Goal: Task Accomplishment & Management: Manage account settings

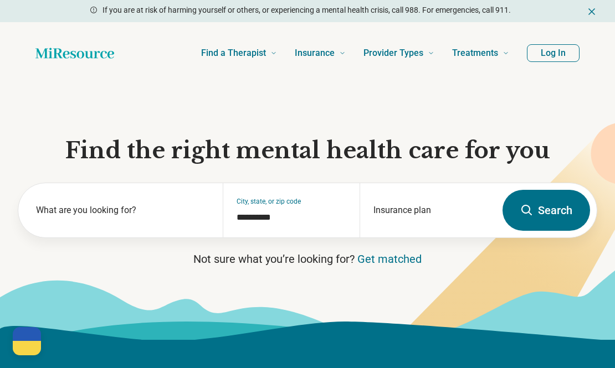
click at [562, 60] on button "Log In" at bounding box center [553, 53] width 53 height 18
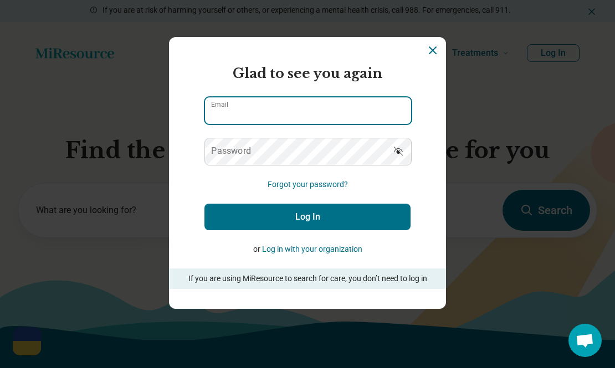
click at [251, 98] on input "Email" at bounding box center [308, 110] width 206 height 27
click at [259, 107] on input "Email" at bounding box center [308, 110] width 206 height 27
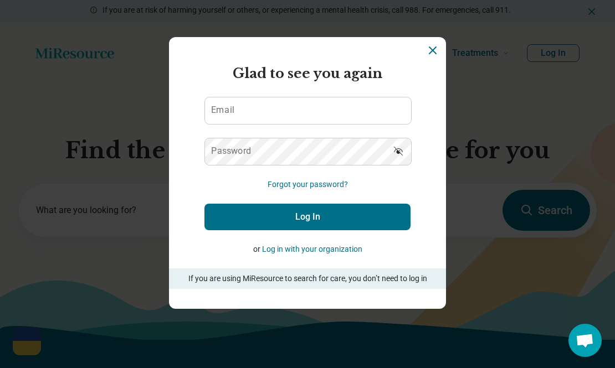
click at [244, 136] on form "Glad to see you again Email Password Forgot your password? Log In or Log in wit…" at bounding box center [307, 176] width 206 height 225
click at [230, 112] on label "Email" at bounding box center [222, 110] width 23 height 9
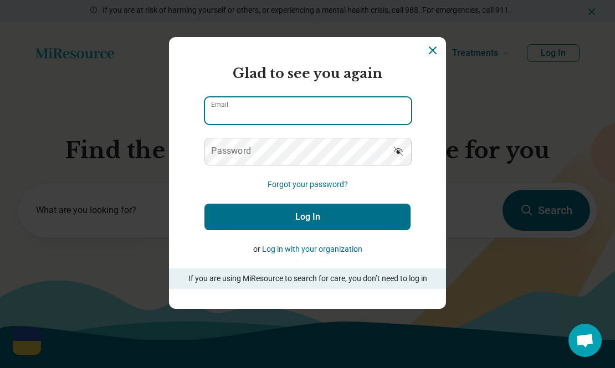
click at [230, 112] on input "Email" at bounding box center [308, 110] width 206 height 27
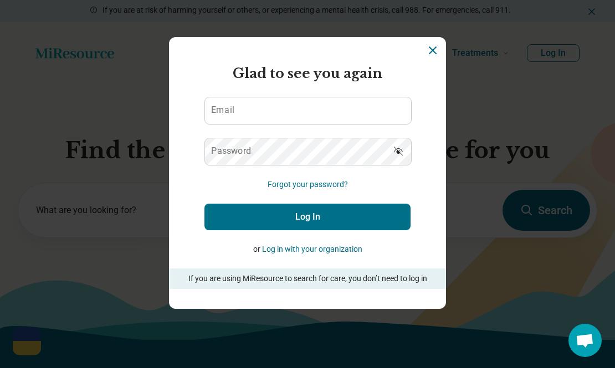
click at [225, 147] on label "Password" at bounding box center [231, 151] width 40 height 9
click at [290, 182] on button "Forgot your password?" at bounding box center [308, 185] width 80 height 12
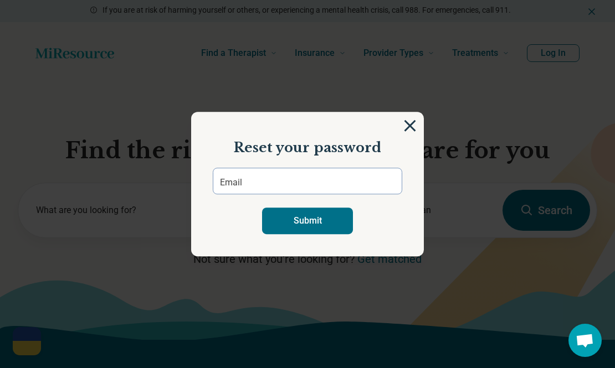
click at [413, 126] on img at bounding box center [410, 126] width 12 height 12
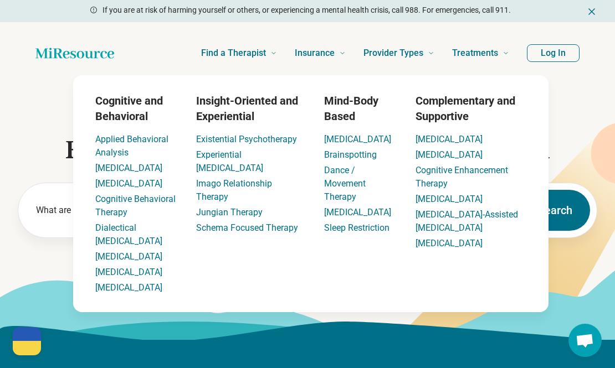
click at [547, 42] on header "Find a Therapist Mental Health Conditions [MEDICAL_DATA] Anxiety [MEDICAL_DATA]…" at bounding box center [307, 53] width 579 height 44
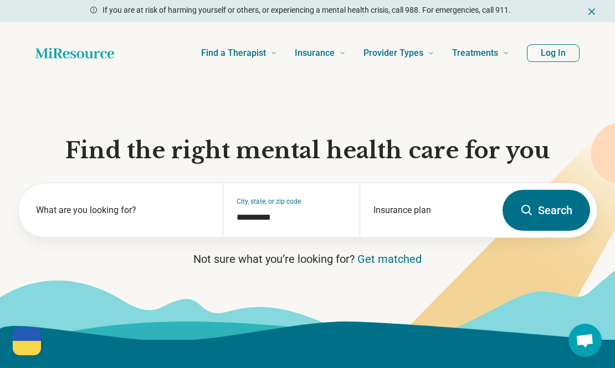
click at [541, 52] on button "Log In" at bounding box center [553, 53] width 53 height 18
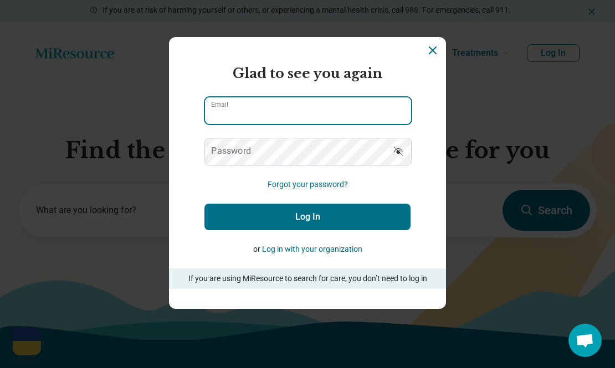
click at [259, 109] on input "Email" at bounding box center [308, 110] width 206 height 27
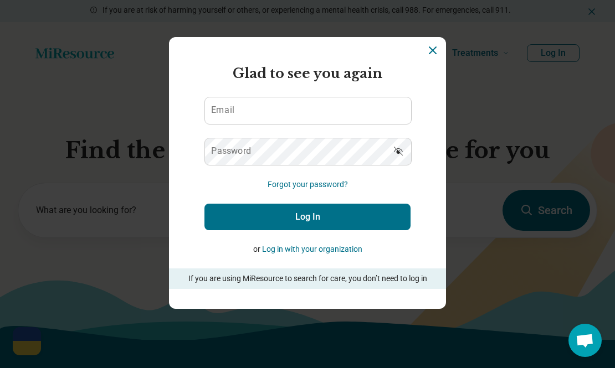
type input "**********"
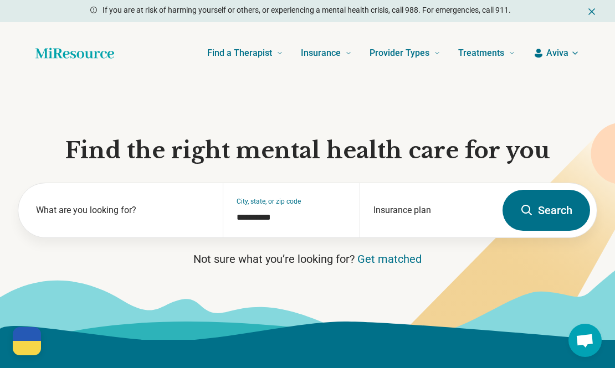
click at [564, 58] on span "Aviva" at bounding box center [557, 53] width 22 height 13
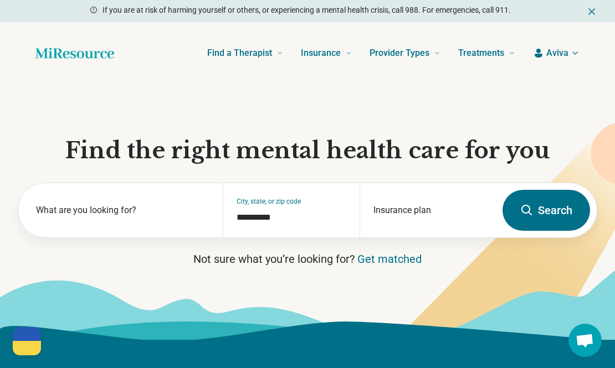
click at [544, 59] on button "Aviva" at bounding box center [556, 53] width 47 height 13
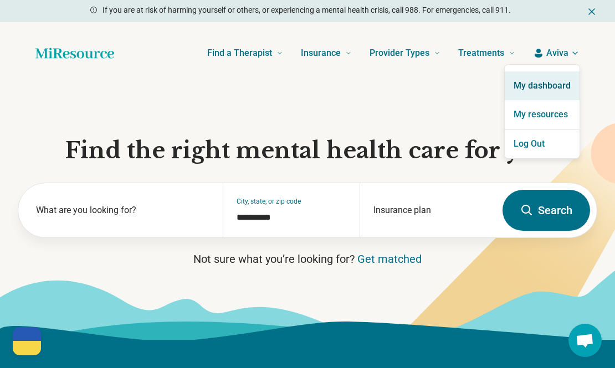
click at [533, 93] on link "My dashboard" at bounding box center [542, 85] width 75 height 29
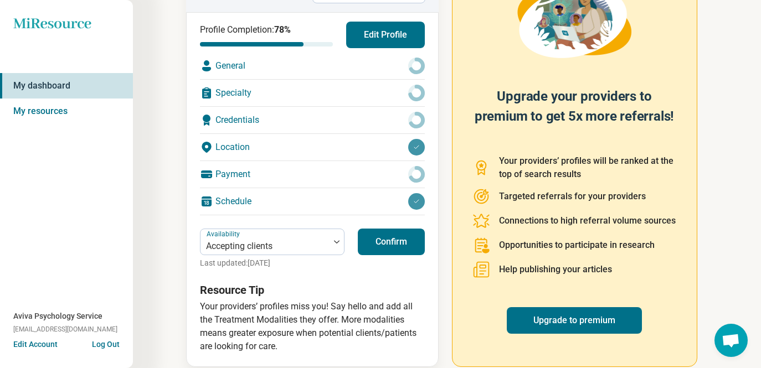
scroll to position [121, 0]
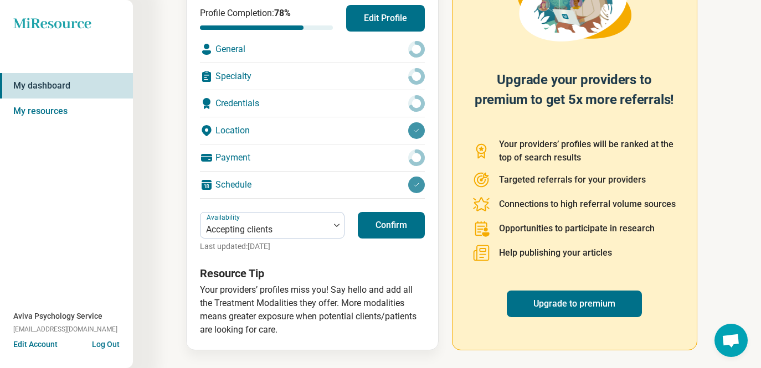
click at [397, 227] on button "Confirm" at bounding box center [391, 225] width 67 height 27
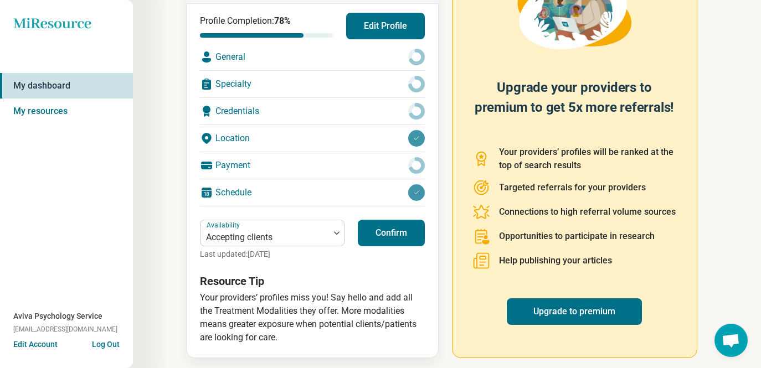
scroll to position [0, 0]
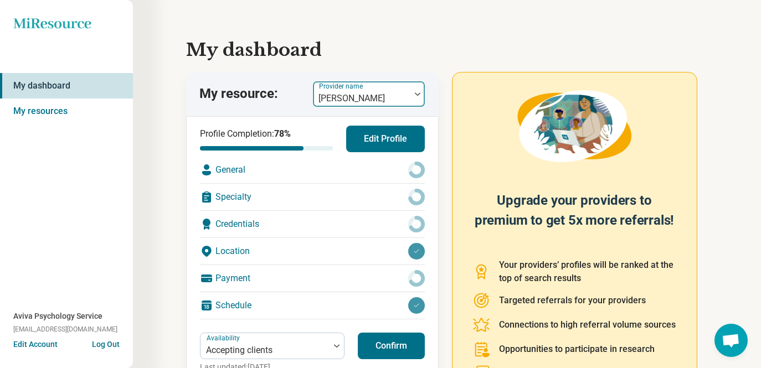
click at [369, 96] on div at bounding box center [361, 99] width 89 height 16
click at [503, 59] on h1 "My dashboard" at bounding box center [447, 50] width 522 height 27
click at [50, 116] on link "My resources" at bounding box center [66, 111] width 133 height 25
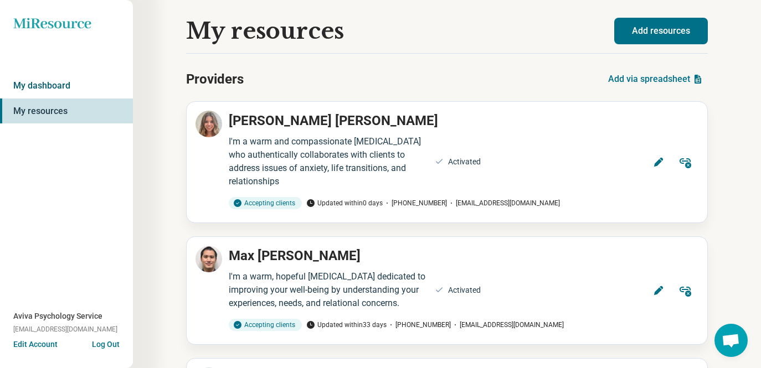
click at [52, 84] on link "My dashboard" at bounding box center [66, 85] width 133 height 25
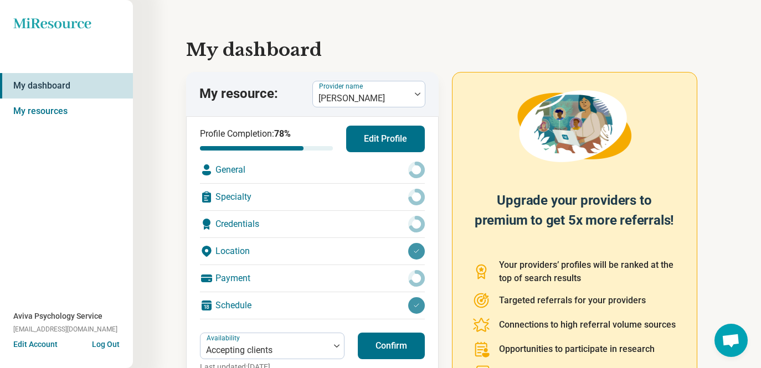
click at [381, 132] on button "Edit Profile" at bounding box center [385, 139] width 79 height 27
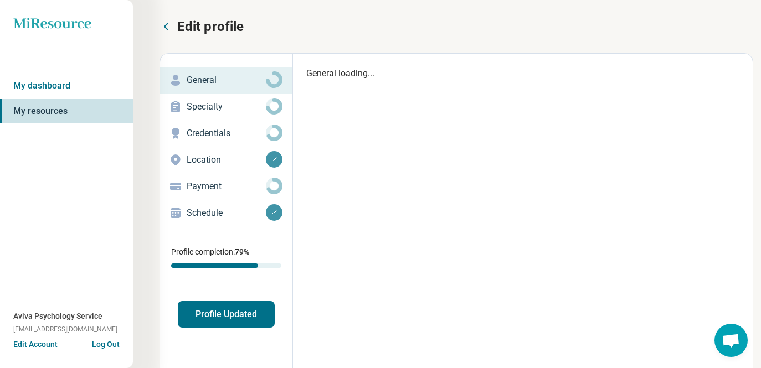
click at [233, 183] on p "Payment" at bounding box center [226, 186] width 79 height 13
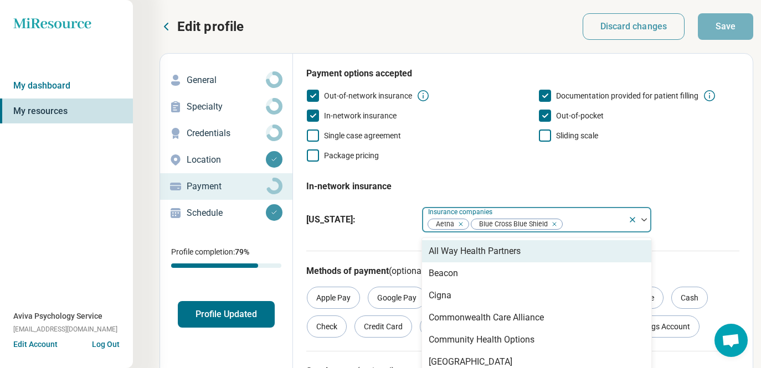
click at [587, 224] on div at bounding box center [593, 225] width 60 height 16
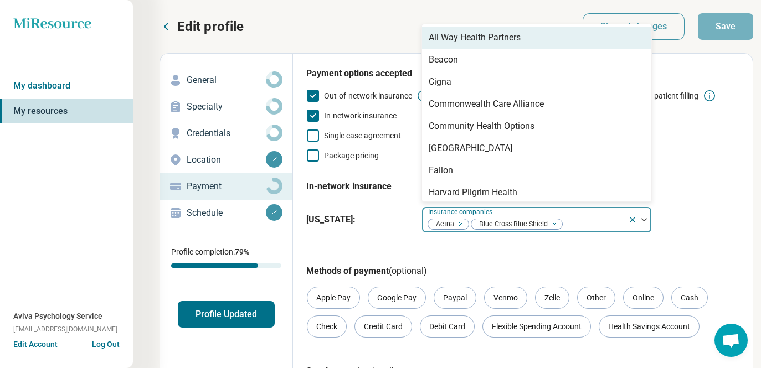
scroll to position [52, 0]
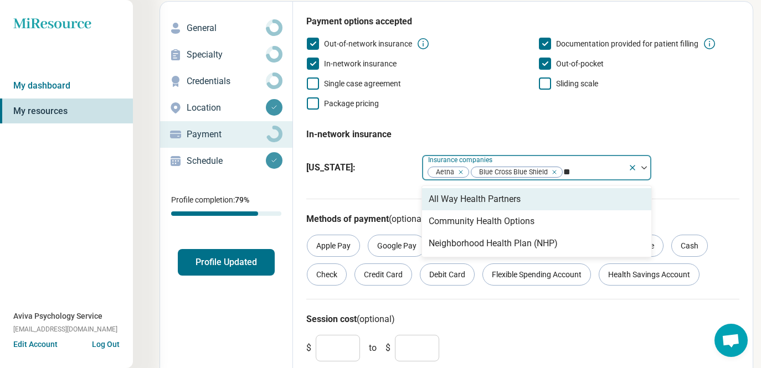
type input "*"
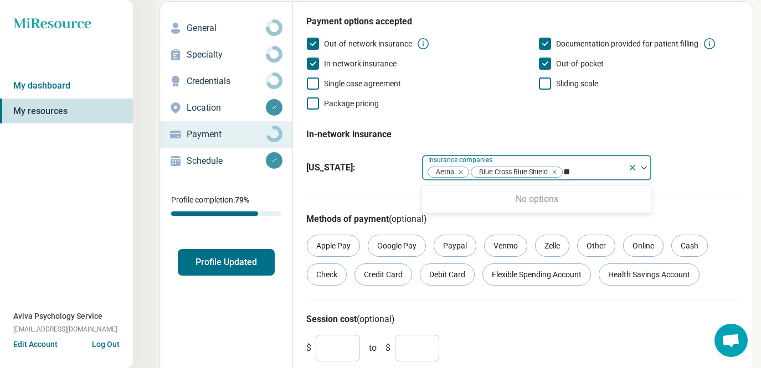
type input "*"
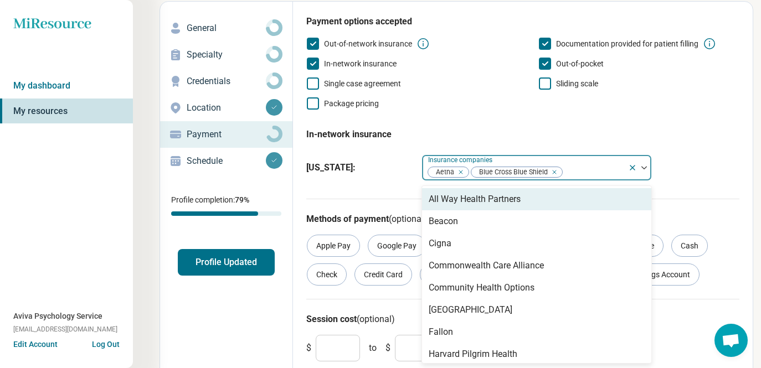
click at [614, 100] on div "Out-of-network insurance Documentation provided for patient filling In-network …" at bounding box center [522, 73] width 433 height 73
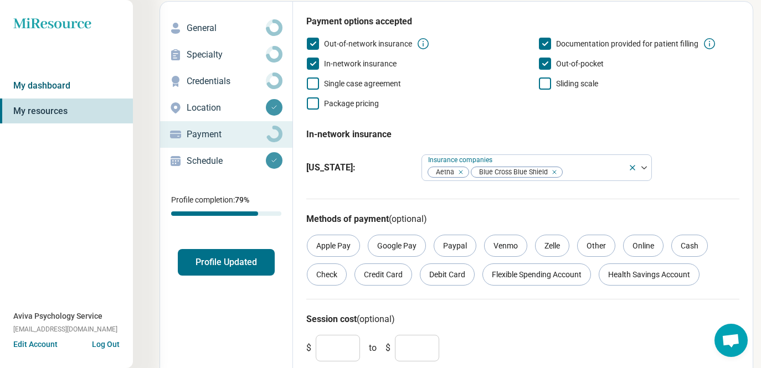
click at [61, 96] on link "My dashboard" at bounding box center [66, 85] width 133 height 25
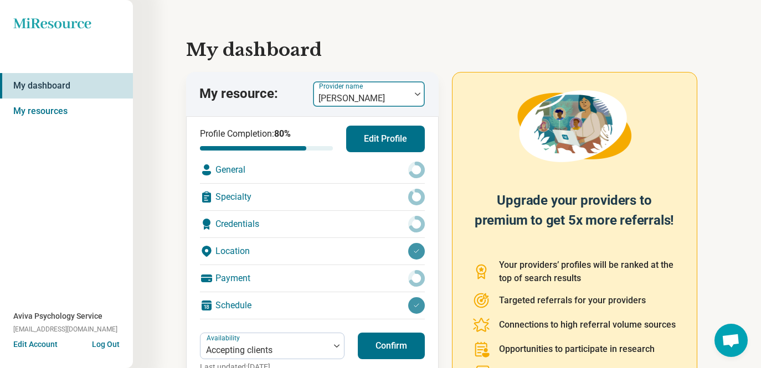
click at [348, 100] on div at bounding box center [361, 99] width 89 height 16
click at [364, 49] on h1 "My dashboard" at bounding box center [447, 50] width 522 height 27
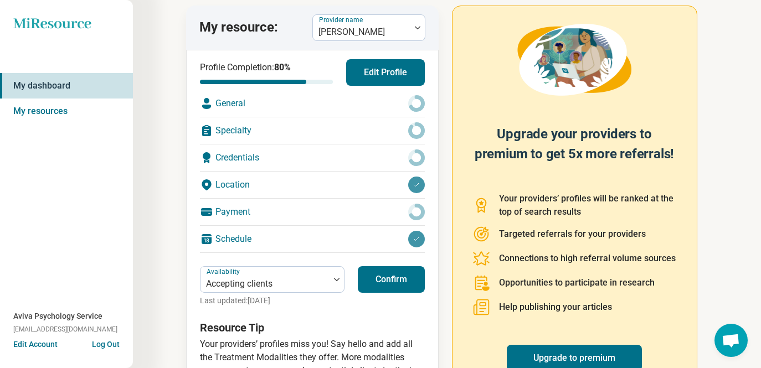
scroll to position [73, 0]
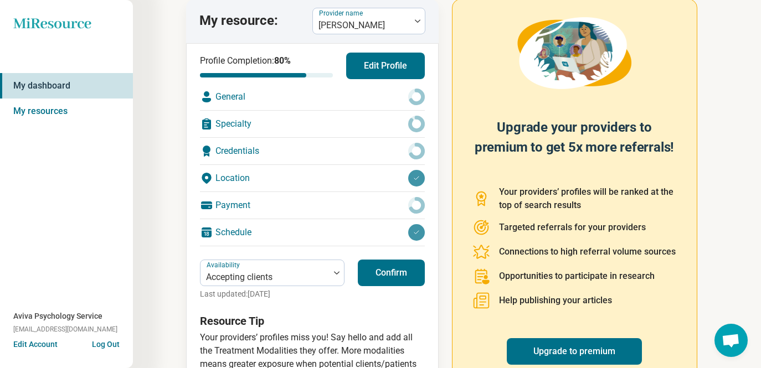
click at [377, 288] on div "Availability Accepting clients Last updated: [DATE] Confirm" at bounding box center [312, 280] width 225 height 40
click at [373, 271] on button "Confirm" at bounding box center [391, 273] width 67 height 27
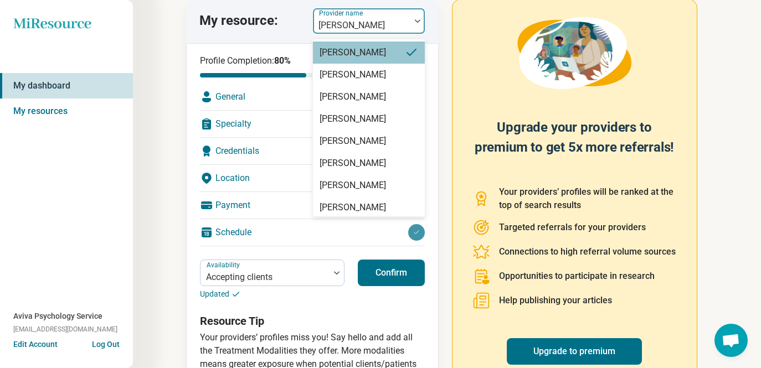
click at [369, 11] on div "[PERSON_NAME]" at bounding box center [361, 21] width 97 height 24
click at [269, 18] on p "My resource:" at bounding box center [238, 21] width 79 height 19
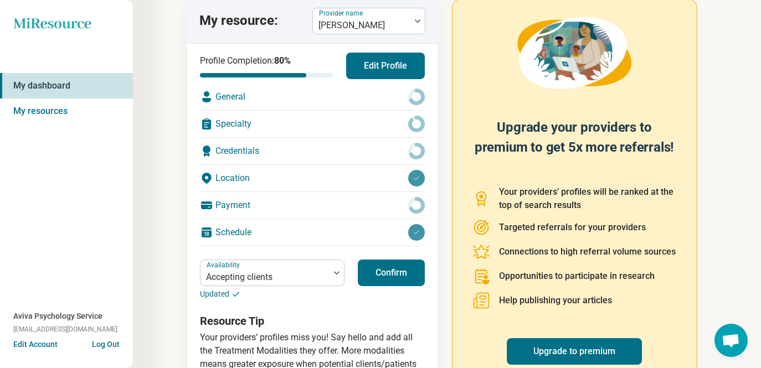
click at [236, 202] on div "Payment" at bounding box center [312, 205] width 225 height 27
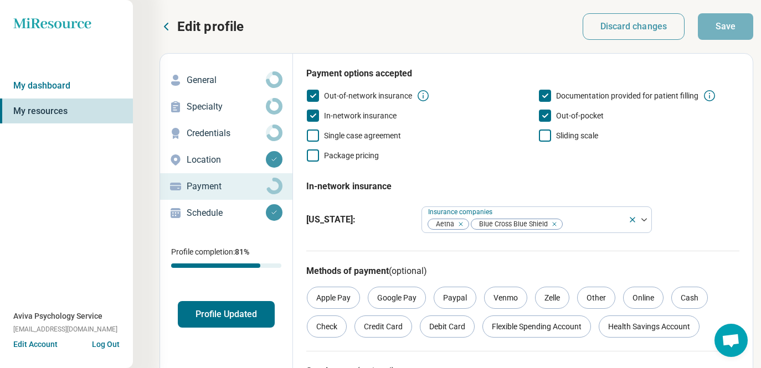
click at [49, 108] on link "My resources" at bounding box center [66, 111] width 133 height 25
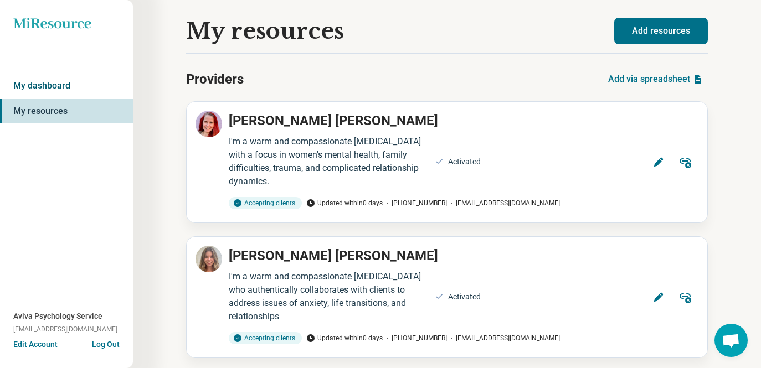
click at [81, 81] on link "My dashboard" at bounding box center [66, 85] width 133 height 25
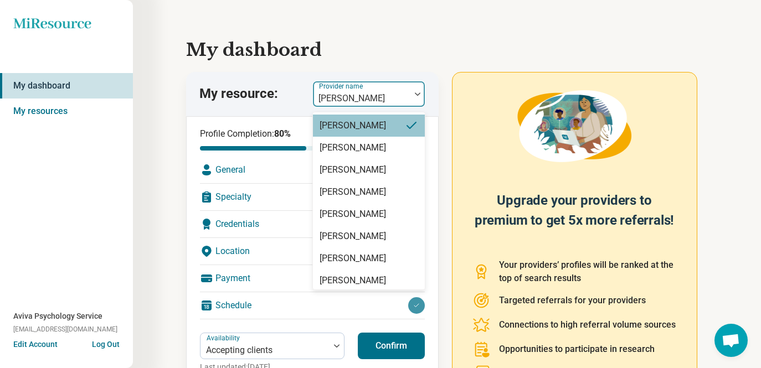
click at [355, 103] on div at bounding box center [361, 99] width 89 height 16
click at [350, 155] on div "[PERSON_NAME]" at bounding box center [353, 147] width 66 height 13
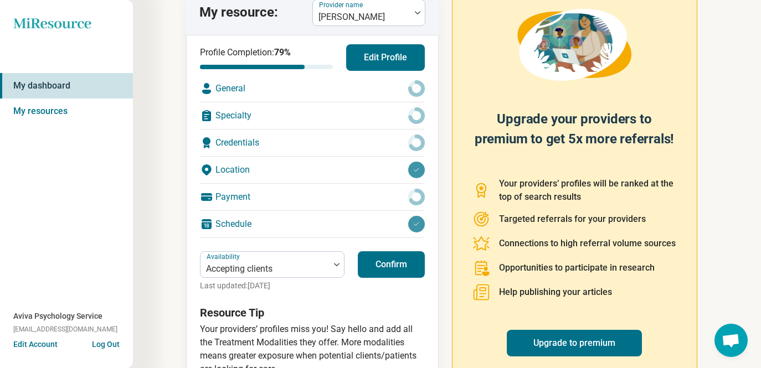
click at [389, 263] on button "Confirm" at bounding box center [391, 264] width 67 height 27
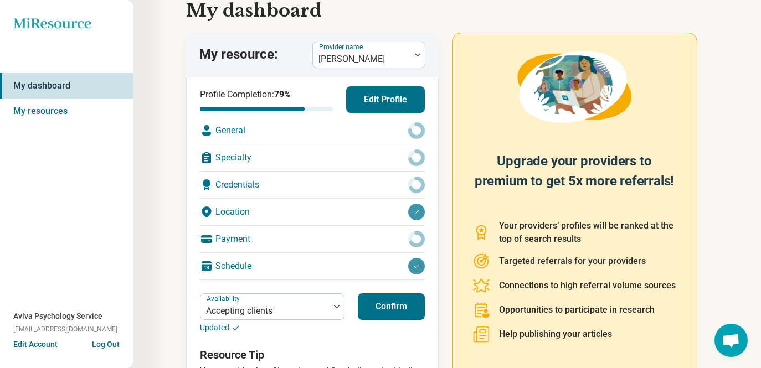
scroll to position [23, 0]
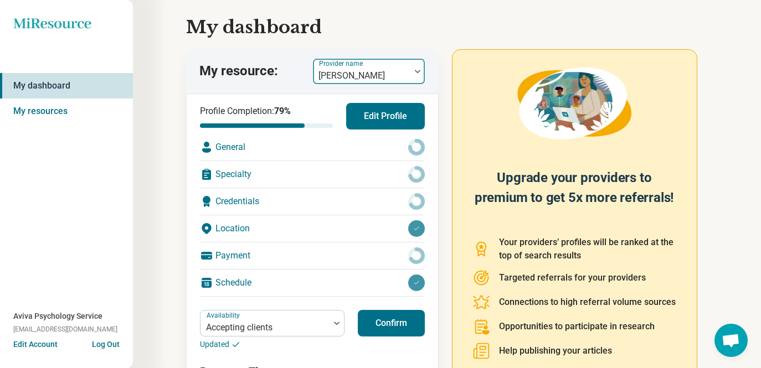
click at [377, 73] on div at bounding box center [361, 76] width 89 height 16
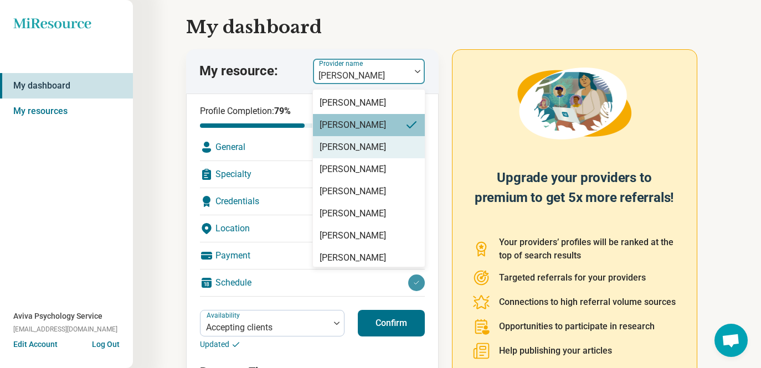
click at [365, 154] on div "[PERSON_NAME]" at bounding box center [353, 147] width 66 height 13
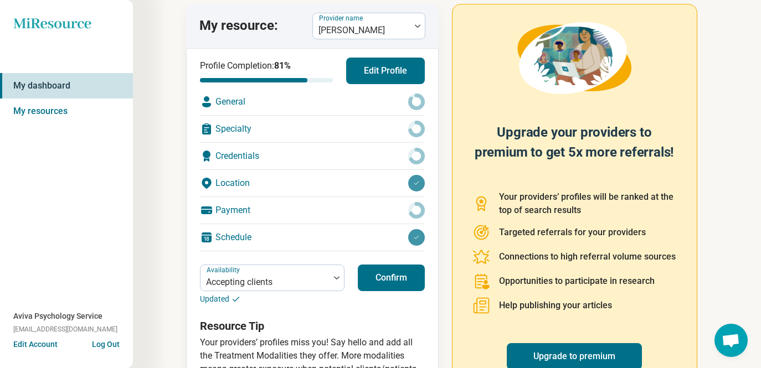
click at [382, 279] on button "Confirm" at bounding box center [391, 278] width 67 height 27
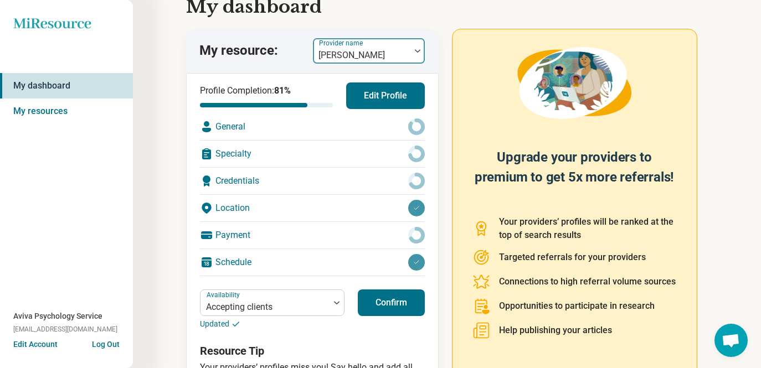
click at [393, 56] on div at bounding box center [361, 56] width 89 height 16
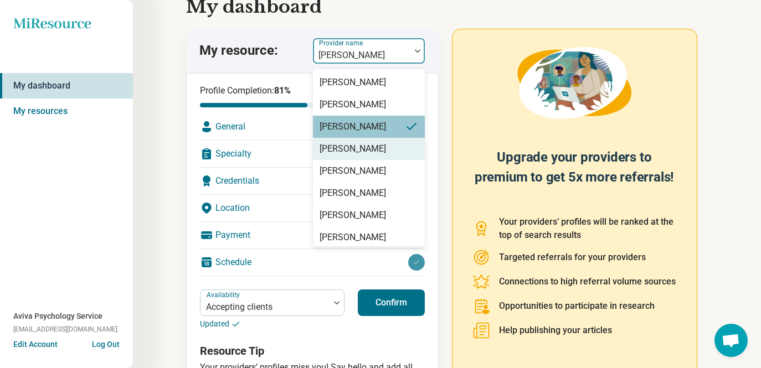
click at [377, 156] on div "[PERSON_NAME]" at bounding box center [353, 148] width 66 height 13
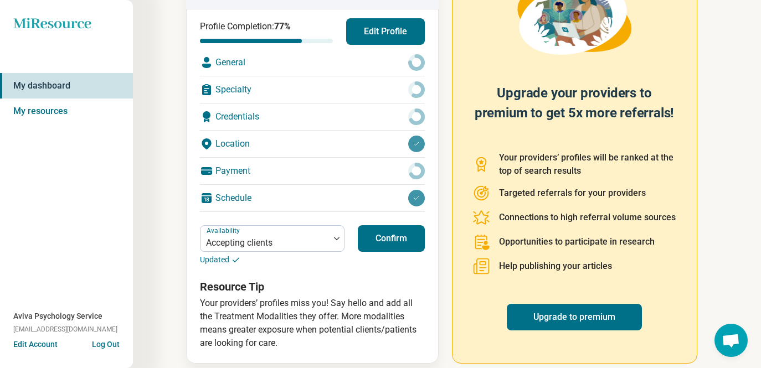
click at [380, 235] on button "Confirm" at bounding box center [391, 238] width 67 height 27
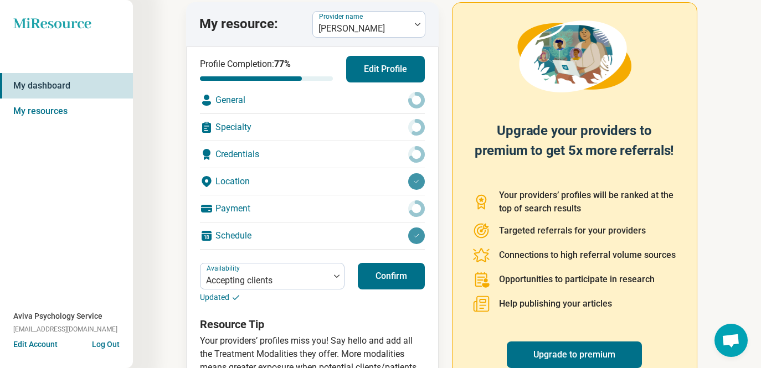
scroll to position [67, 0]
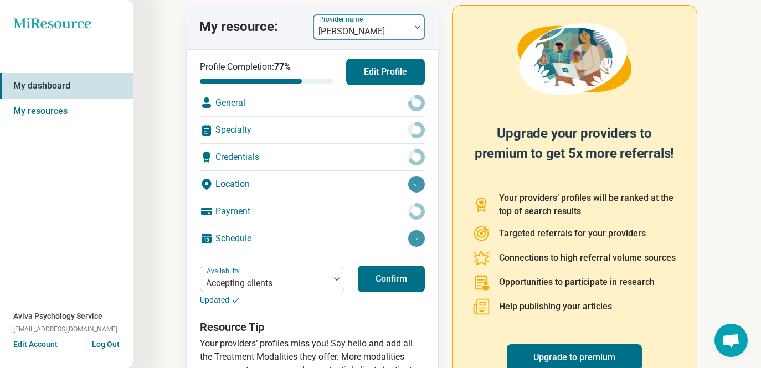
click at [388, 39] on div "Provider name [PERSON_NAME]" at bounding box center [368, 27] width 113 height 27
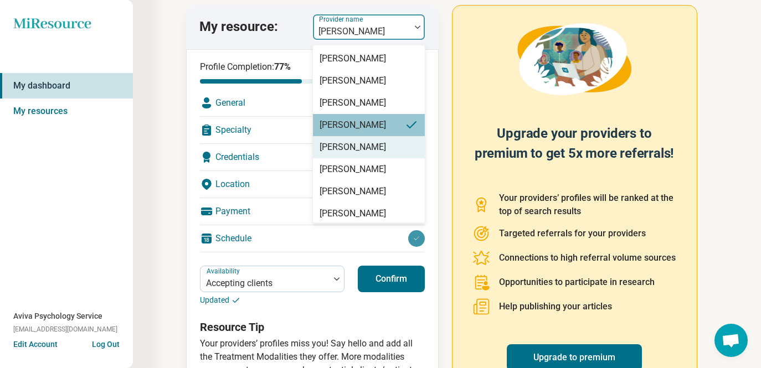
click at [376, 154] on div "[PERSON_NAME]" at bounding box center [353, 147] width 66 height 13
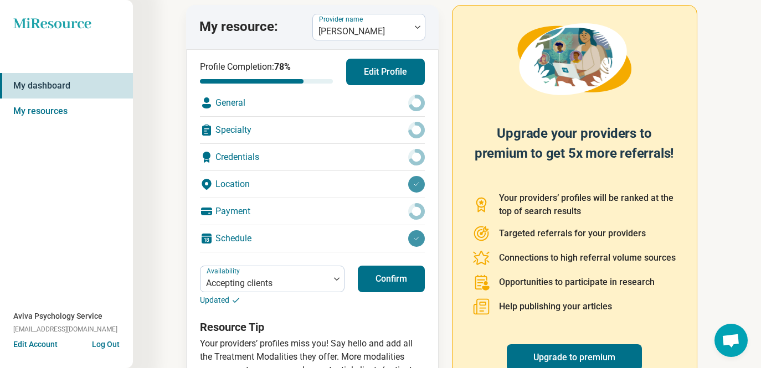
scroll to position [88, 0]
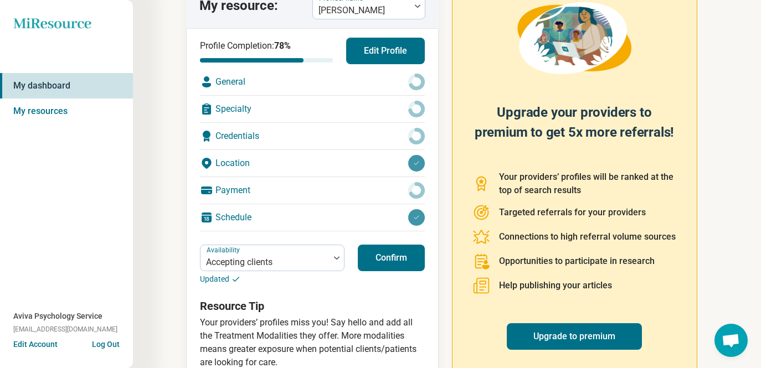
click at [384, 255] on button "Confirm" at bounding box center [391, 258] width 67 height 27
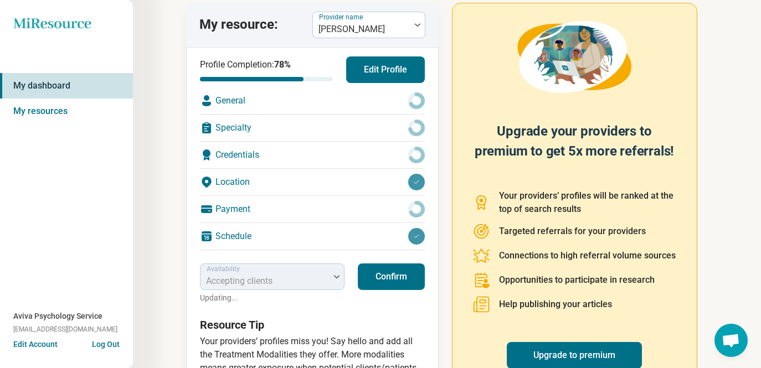
scroll to position [68, 0]
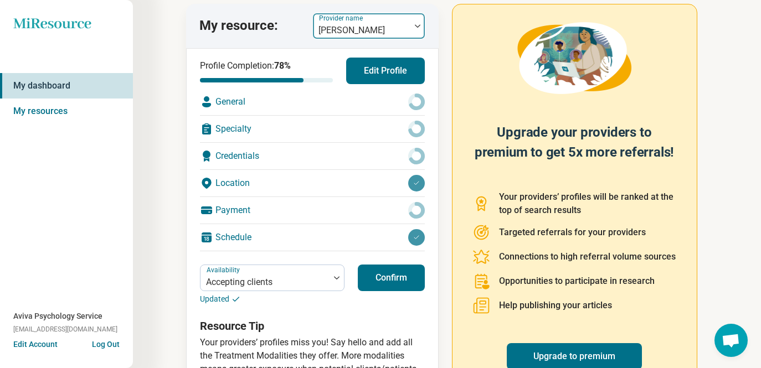
click at [373, 32] on div at bounding box center [361, 31] width 89 height 16
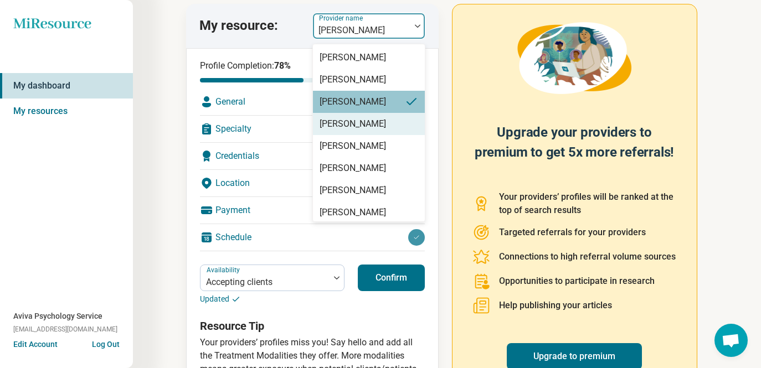
click at [364, 130] on div "[PERSON_NAME]" at bounding box center [369, 124] width 112 height 22
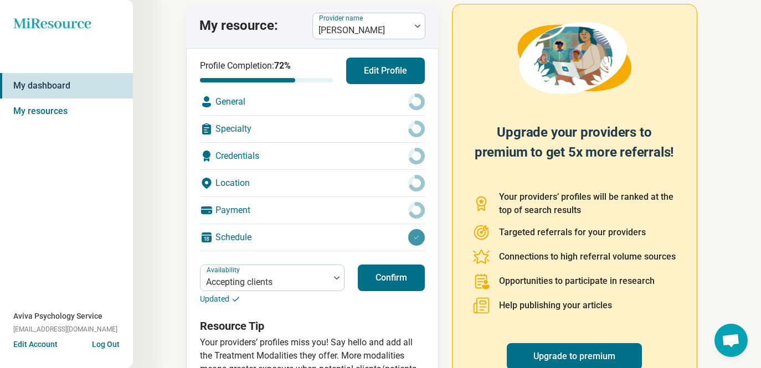
click at [381, 286] on button "Confirm" at bounding box center [391, 278] width 67 height 27
click at [392, 25] on div at bounding box center [361, 31] width 89 height 16
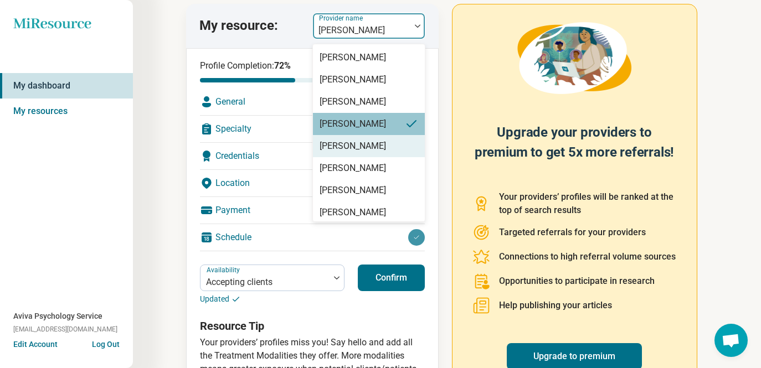
click at [364, 153] on div "[PERSON_NAME]" at bounding box center [353, 146] width 66 height 13
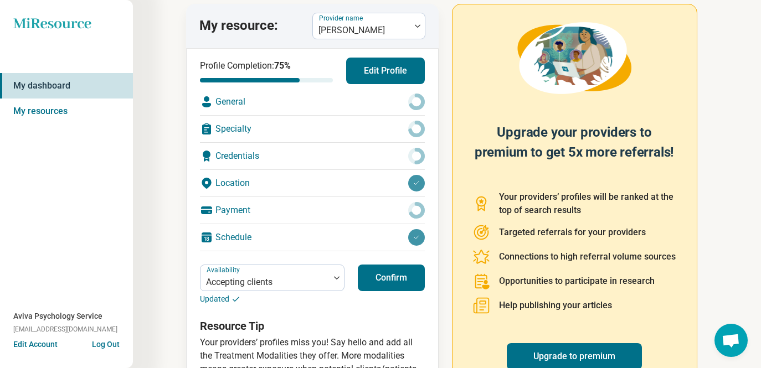
click at [386, 280] on button "Confirm" at bounding box center [391, 278] width 67 height 27
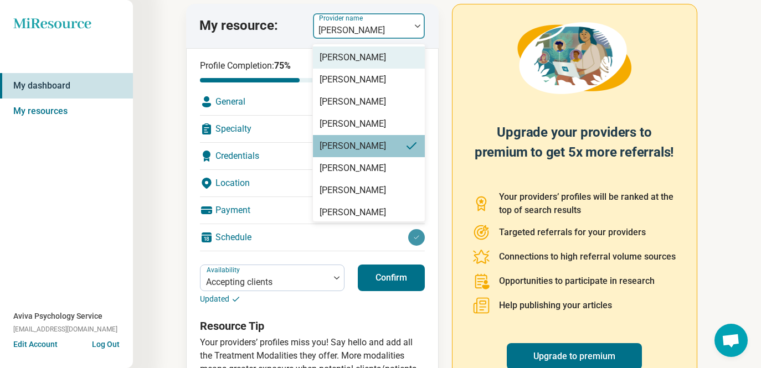
click at [397, 30] on div at bounding box center [361, 31] width 89 height 16
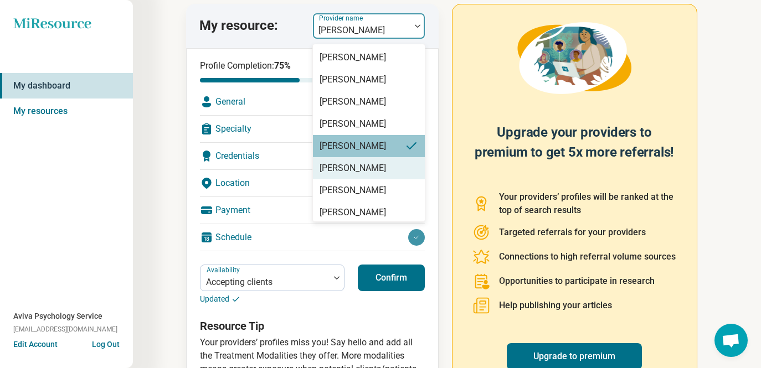
click at [368, 175] on div "[PERSON_NAME]" at bounding box center [353, 168] width 66 height 13
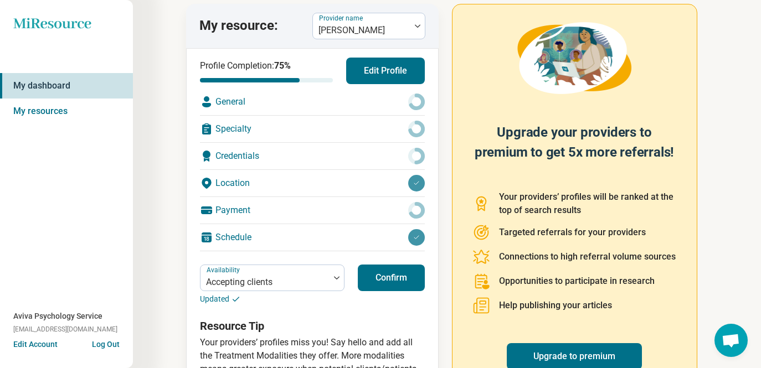
click at [387, 292] on div "Availability Accepting clients Updated Confirm" at bounding box center [312, 285] width 225 height 40
click at [384, 282] on button "Confirm" at bounding box center [391, 278] width 67 height 27
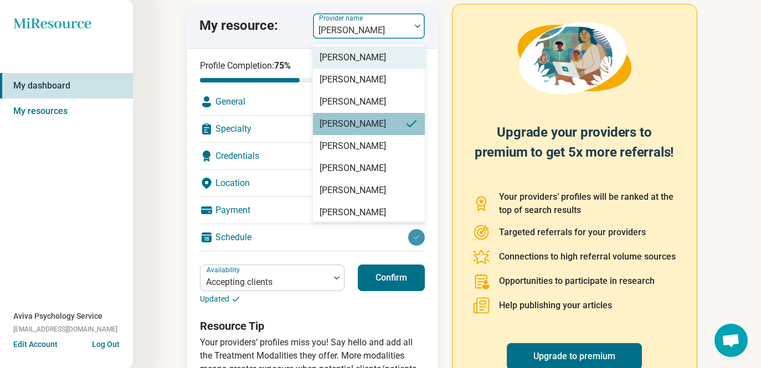
click at [392, 39] on div "Provider name [PERSON_NAME]" at bounding box center [368, 26] width 113 height 27
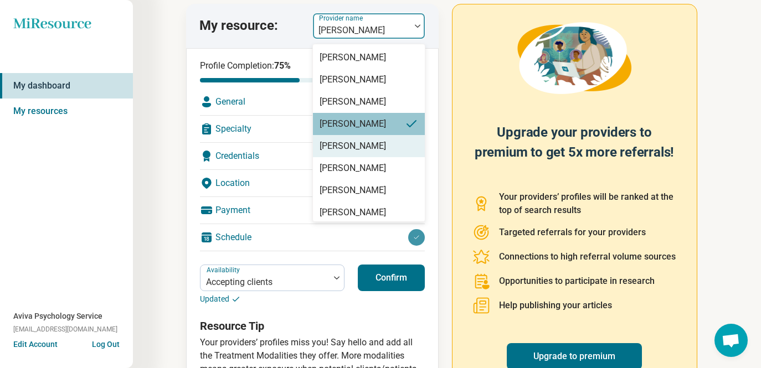
click at [349, 153] on div "[PERSON_NAME]" at bounding box center [353, 146] width 66 height 13
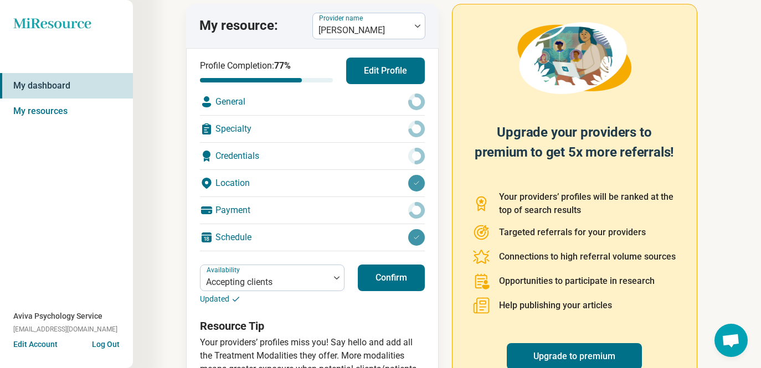
click at [382, 269] on button "Confirm" at bounding box center [391, 278] width 67 height 27
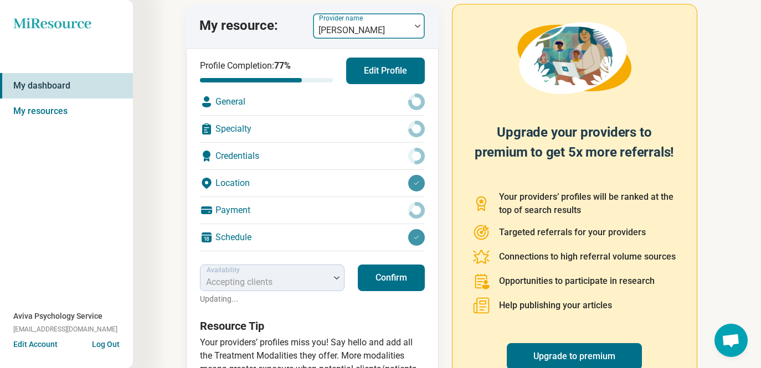
click at [378, 31] on div at bounding box center [361, 31] width 89 height 16
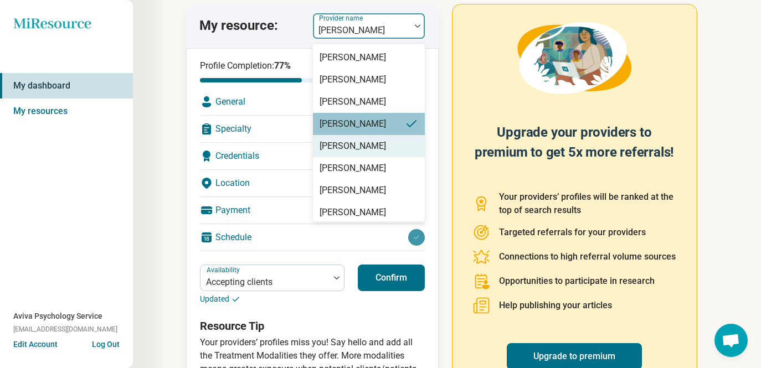
click at [364, 153] on div "[PERSON_NAME]" at bounding box center [353, 146] width 66 height 13
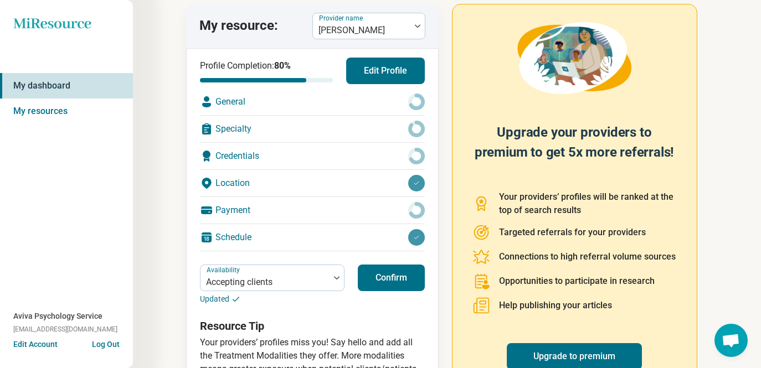
click at [394, 271] on button "Confirm" at bounding box center [391, 278] width 67 height 27
click at [392, 34] on div at bounding box center [361, 31] width 89 height 16
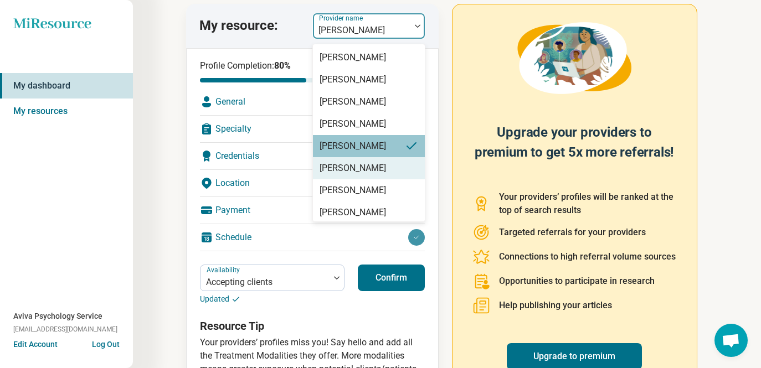
click at [362, 179] on div "[PERSON_NAME]" at bounding box center [369, 168] width 112 height 22
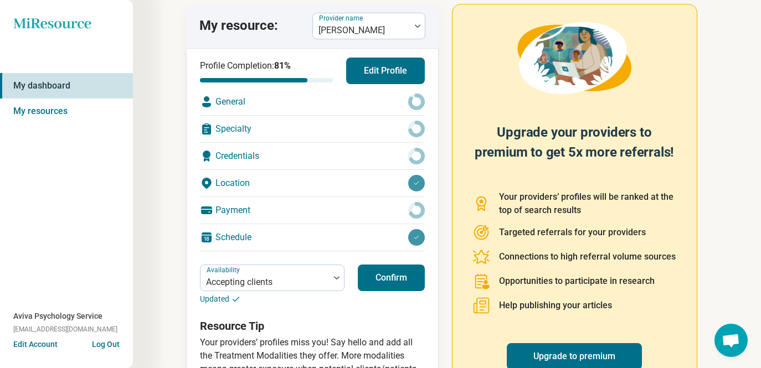
click at [372, 279] on button "Confirm" at bounding box center [391, 278] width 67 height 27
click at [381, 19] on div "[PERSON_NAME]" at bounding box center [361, 26] width 97 height 24
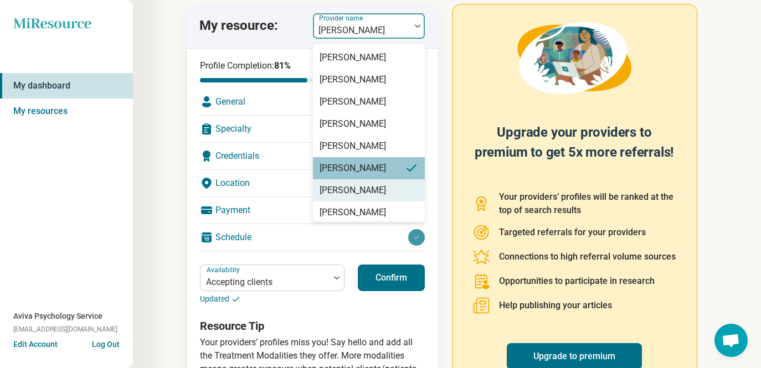
click at [361, 197] on div "[PERSON_NAME]" at bounding box center [353, 190] width 66 height 13
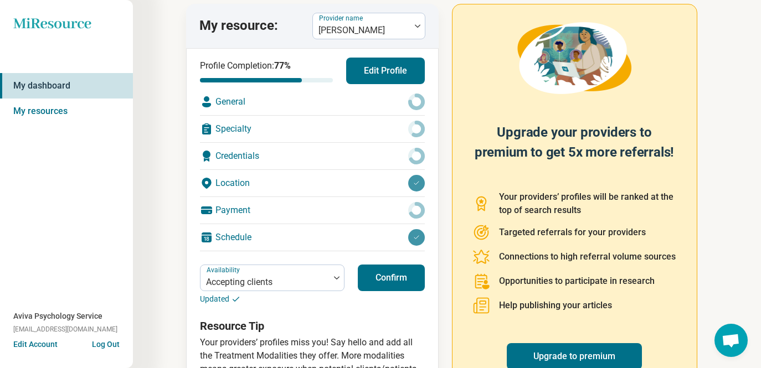
click at [379, 275] on button "Confirm" at bounding box center [391, 278] width 67 height 27
click at [397, 26] on div at bounding box center [361, 31] width 89 height 16
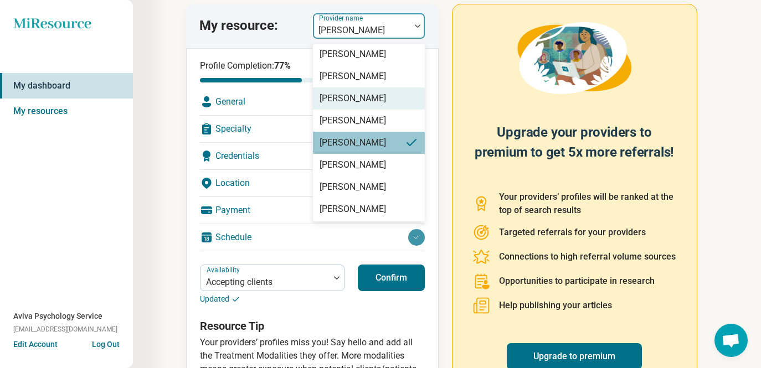
scroll to position [62, 0]
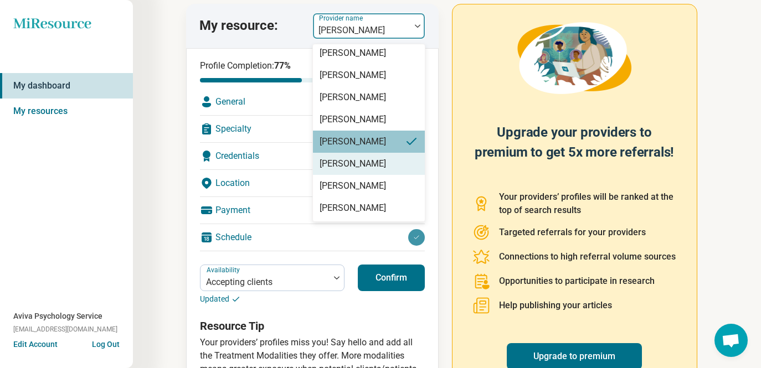
click at [367, 161] on div "[PERSON_NAME]" at bounding box center [353, 163] width 66 height 13
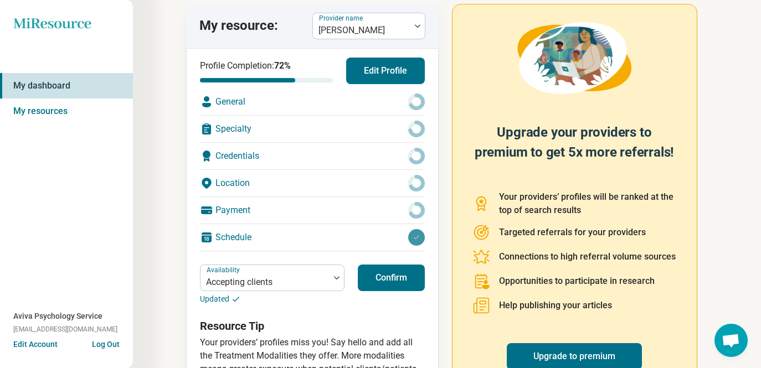
click at [382, 272] on button "Confirm" at bounding box center [391, 278] width 67 height 27
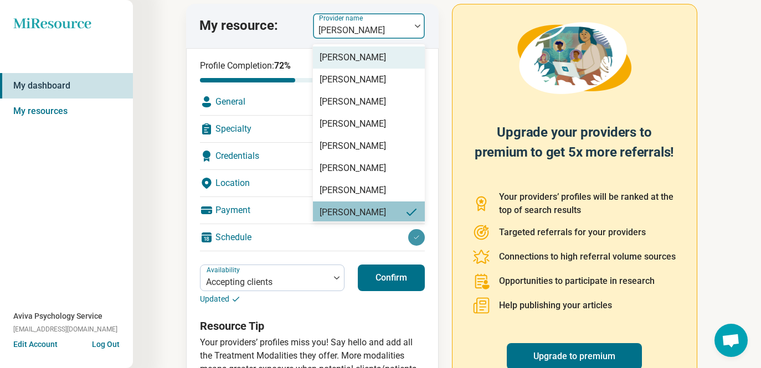
click at [366, 32] on div at bounding box center [361, 31] width 89 height 16
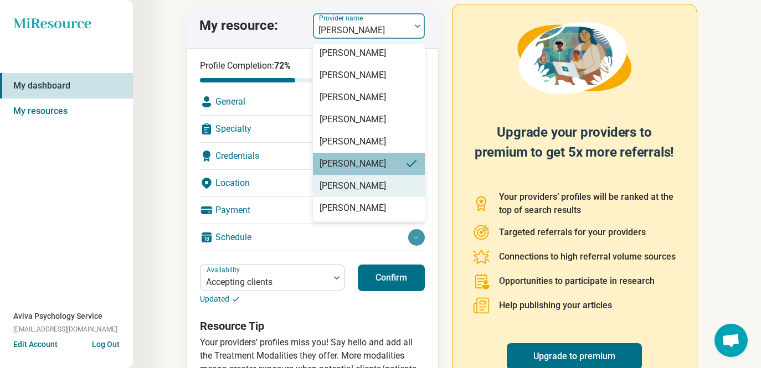
click at [342, 192] on div "[PERSON_NAME]" at bounding box center [353, 185] width 66 height 13
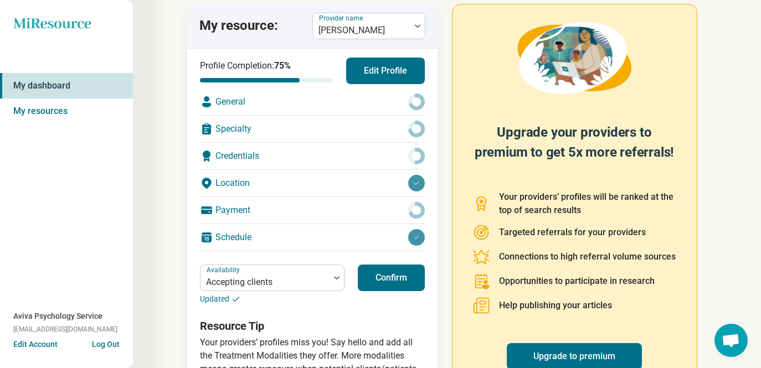
click at [366, 273] on button "Confirm" at bounding box center [391, 278] width 67 height 27
click at [369, 37] on div at bounding box center [361, 31] width 89 height 16
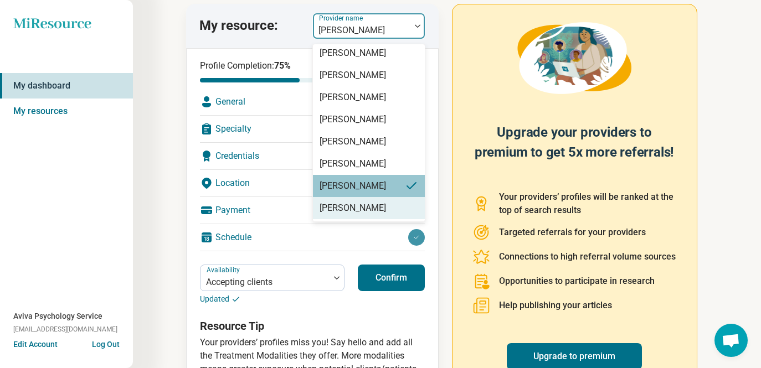
click at [349, 213] on div "[PERSON_NAME]" at bounding box center [353, 208] width 66 height 13
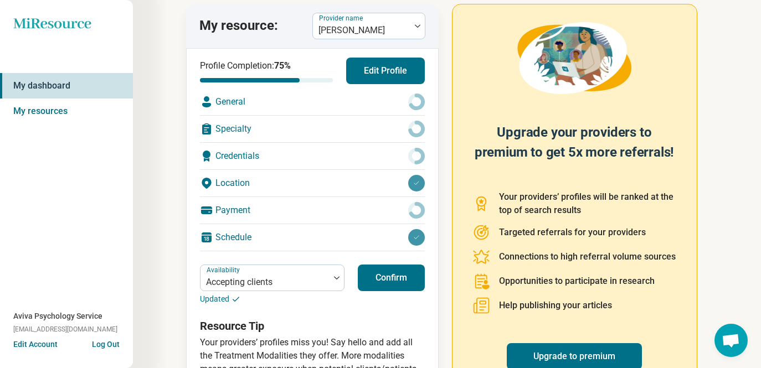
click at [387, 268] on button "Confirm" at bounding box center [391, 278] width 67 height 27
click at [383, 25] on div at bounding box center [361, 31] width 89 height 16
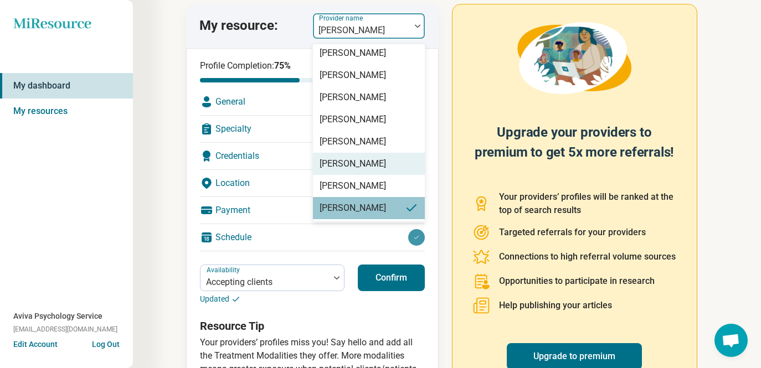
click at [550, 203] on p "Your providers’ profiles will be ranked at the top of search results" at bounding box center [588, 204] width 178 height 27
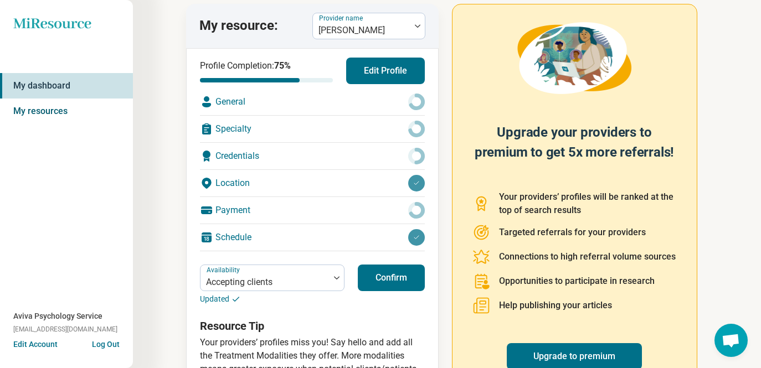
click at [66, 108] on link "My resources" at bounding box center [66, 111] width 133 height 25
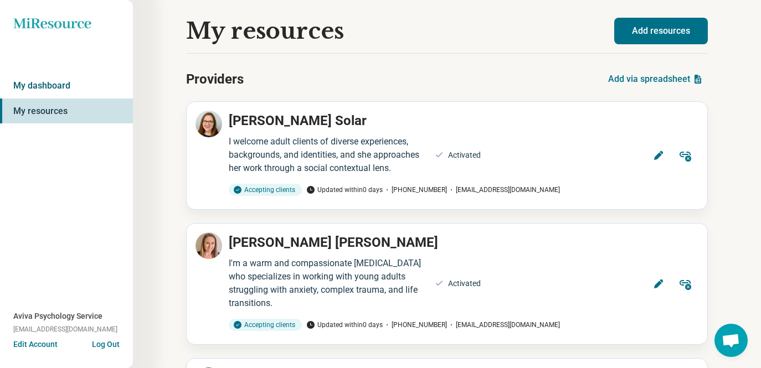
click at [45, 83] on link "My dashboard" at bounding box center [66, 85] width 133 height 25
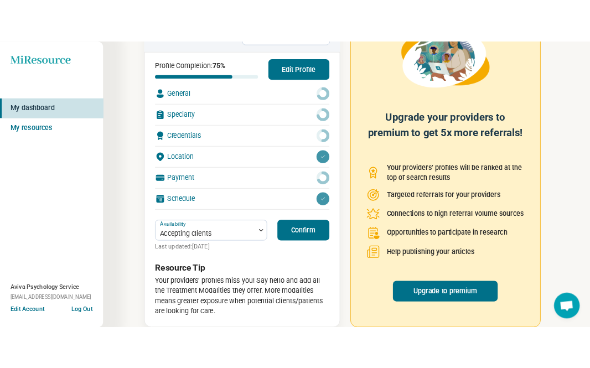
scroll to position [99, 0]
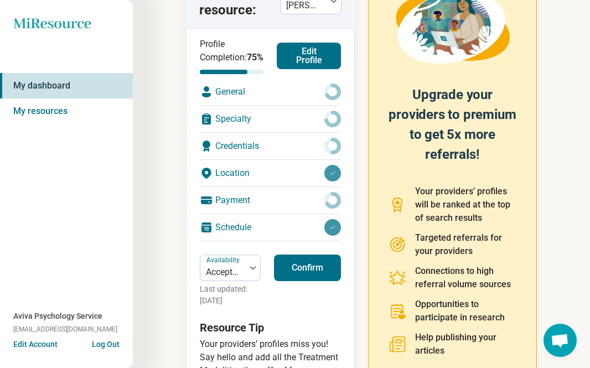
click at [77, 20] on icon "Miresource logo" at bounding box center [52, 23] width 78 height 11
